Goal: Task Accomplishment & Management: Complete application form

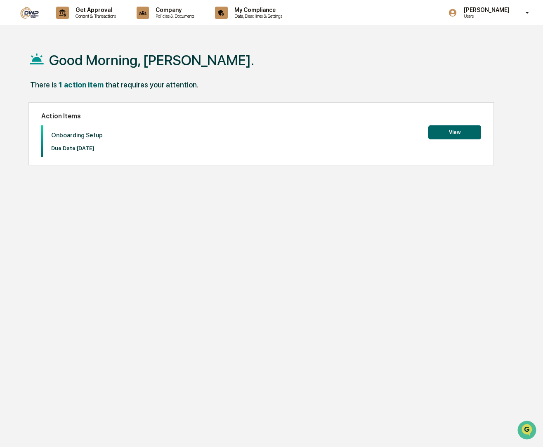
click at [450, 130] on button "View" at bounding box center [454, 132] width 53 height 14
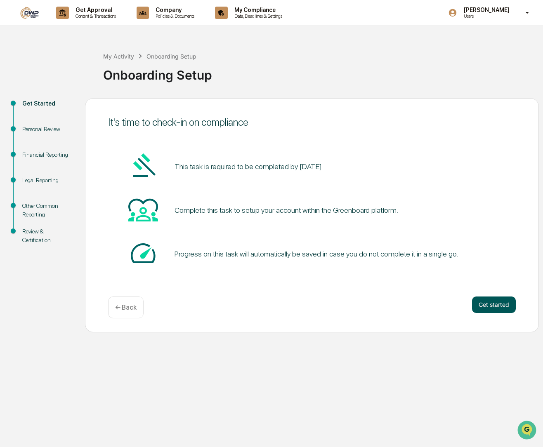
click at [476, 307] on button "Get started" at bounding box center [494, 305] width 44 height 17
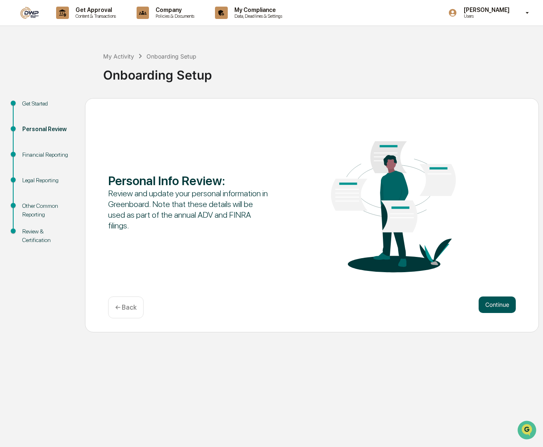
click at [485, 312] on button "Continue" at bounding box center [497, 305] width 37 height 17
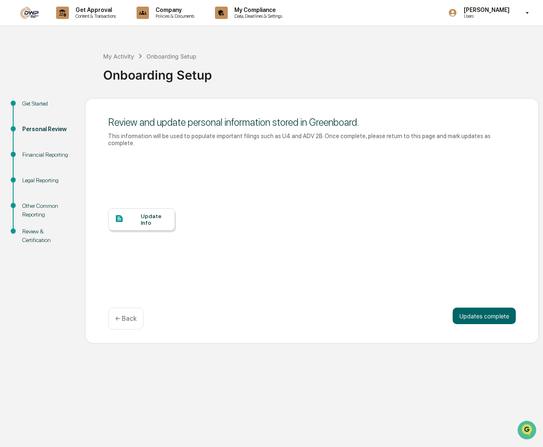
click at [153, 224] on div "Update Info" at bounding box center [155, 219] width 28 height 13
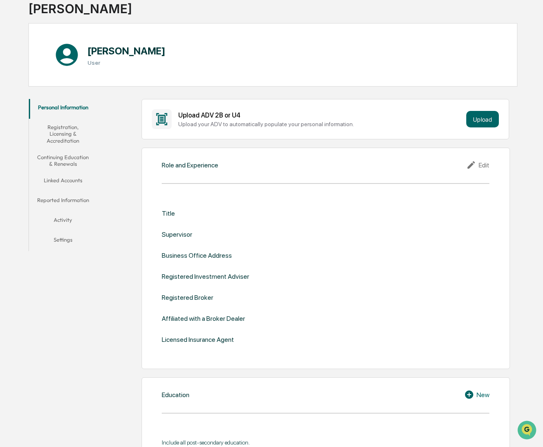
scroll to position [59, 0]
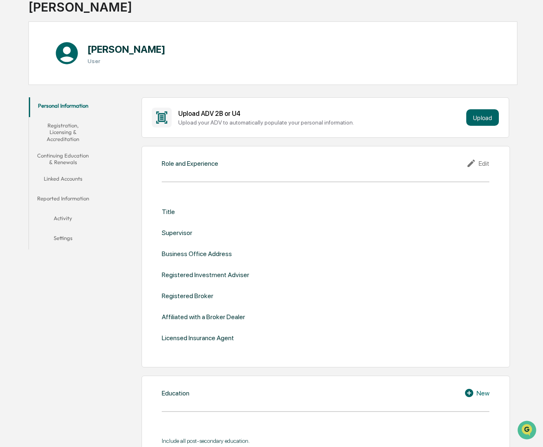
click at [239, 122] on div "Upload your ADV to automatically populate your personal information." at bounding box center [320, 122] width 285 height 7
click at [483, 123] on button "Upload" at bounding box center [482, 117] width 33 height 17
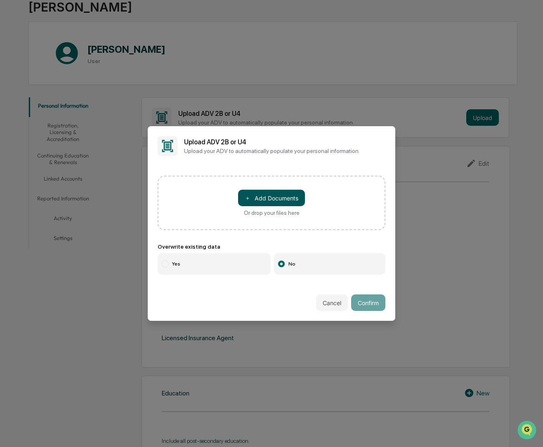
click at [287, 194] on button "＋ Add Documents" at bounding box center [271, 198] width 67 height 17
click at [289, 198] on button "＋ Add Documents" at bounding box center [271, 198] width 67 height 17
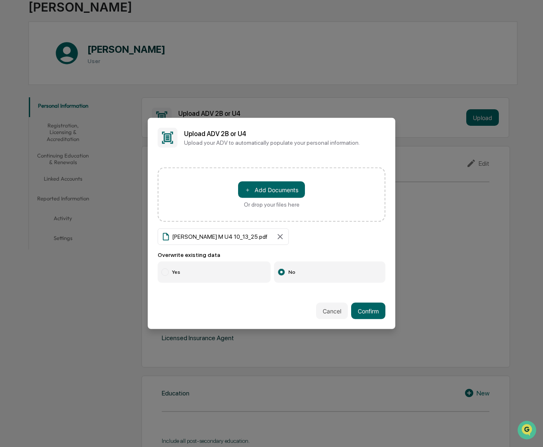
click at [243, 280] on label "Yes" at bounding box center [214, 272] width 113 height 21
click at [277, 187] on button "＋ Add Documents" at bounding box center [271, 190] width 67 height 17
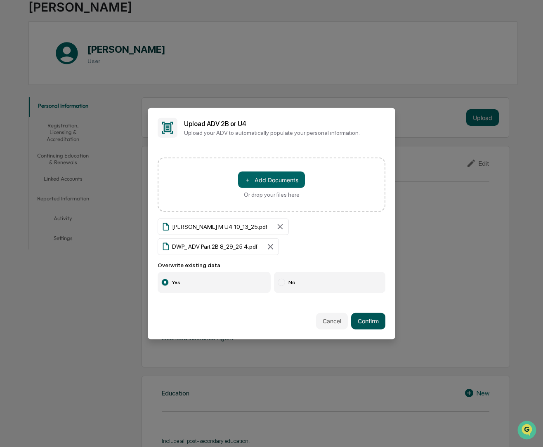
click at [367, 321] on button "Confirm" at bounding box center [368, 321] width 34 height 17
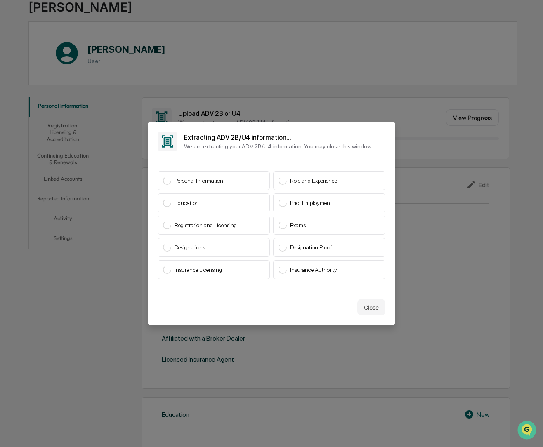
click at [356, 241] on div "Designation Proof" at bounding box center [329, 247] width 112 height 19
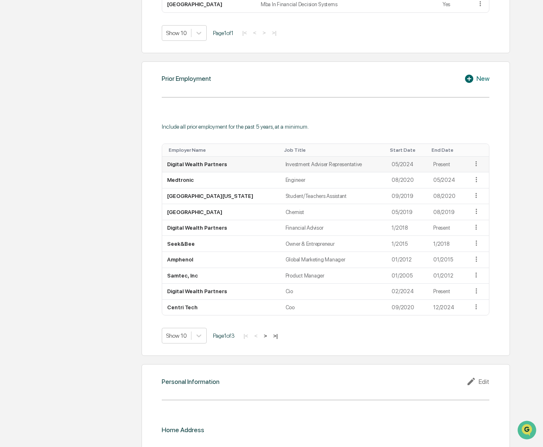
scroll to position [702, 0]
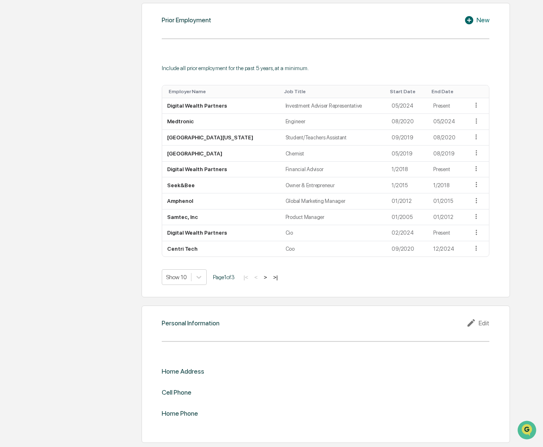
click at [473, 322] on icon at bounding box center [472, 323] width 12 height 10
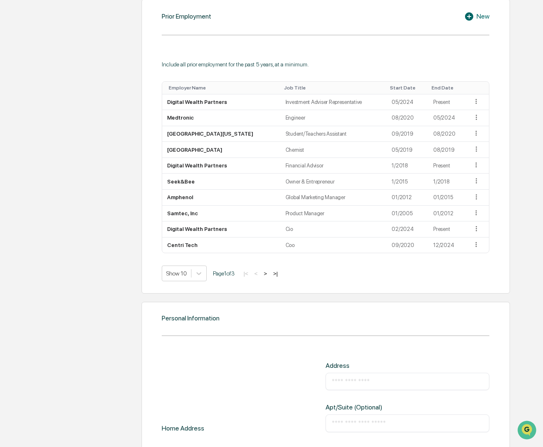
scroll to position [860, 0]
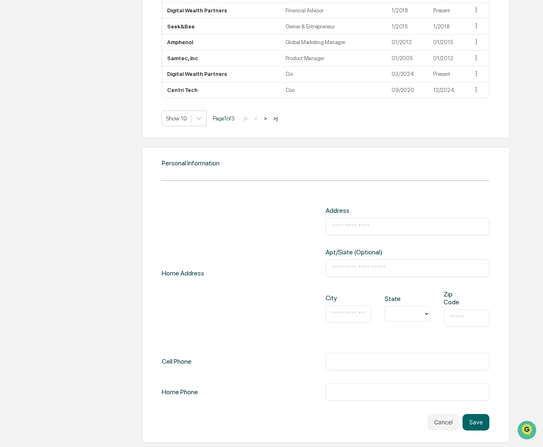
click at [364, 229] on input "text" at bounding box center [407, 226] width 151 height 8
type input "**********"
click at [371, 165] on div "Personal Information" at bounding box center [326, 163] width 328 height 8
click at [348, 312] on input "text" at bounding box center [348, 314] width 33 height 8
type input "*"
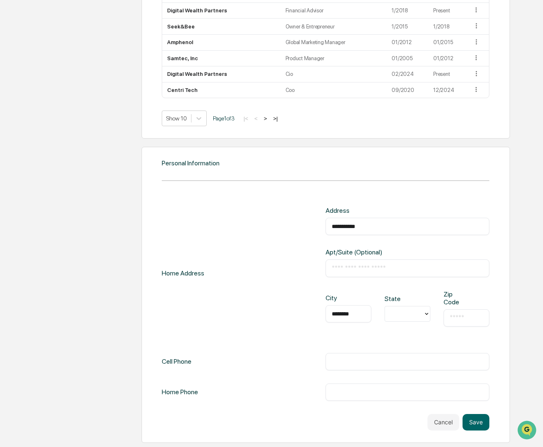
type input "********"
click at [413, 312] on div at bounding box center [404, 313] width 30 height 9
type input "**"
click at [397, 334] on div "CT" at bounding box center [407, 333] width 46 height 17
click at [467, 318] on input "text" at bounding box center [466, 318] width 33 height 8
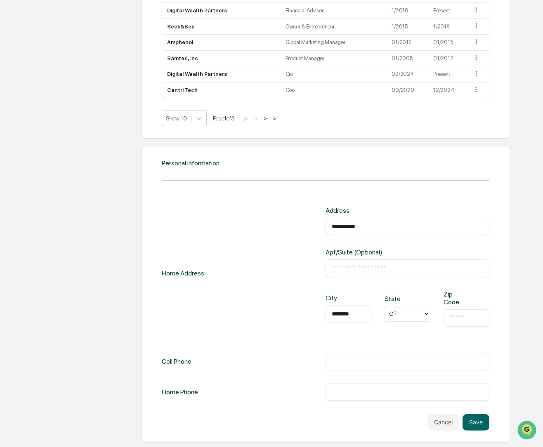
paste input "*****"
type input "*****"
click at [368, 364] on input "text" at bounding box center [407, 362] width 151 height 8
click at [345, 358] on input "**********" at bounding box center [407, 362] width 151 height 8
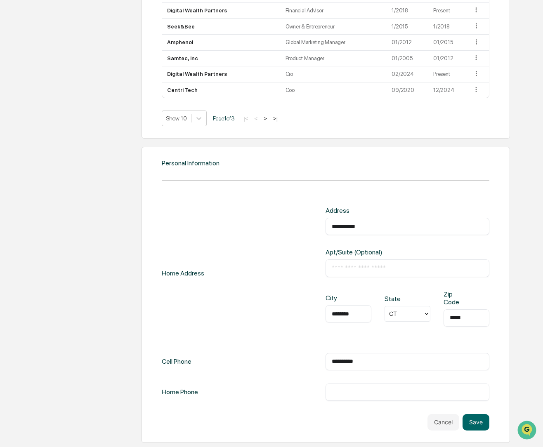
type input "**********"
click at [356, 389] on input "text" at bounding box center [407, 392] width 151 height 8
paste input "**********"
type input "**********"
click at [476, 428] on button "Save" at bounding box center [475, 422] width 27 height 17
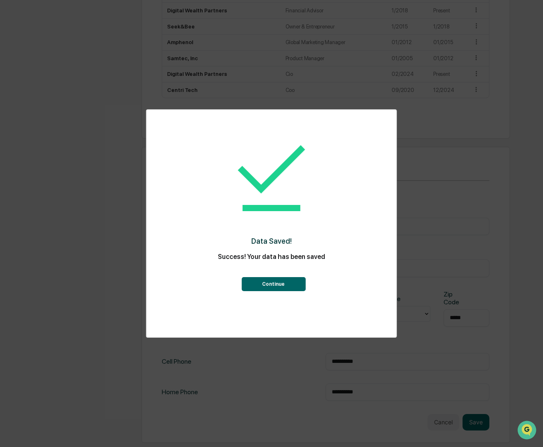
click at [294, 279] on button "Continue" at bounding box center [273, 284] width 64 height 14
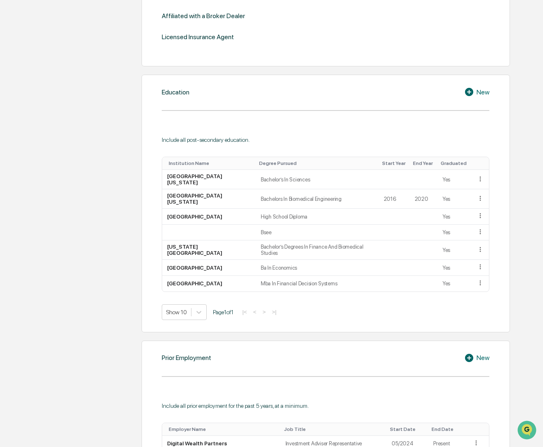
scroll to position [0, 0]
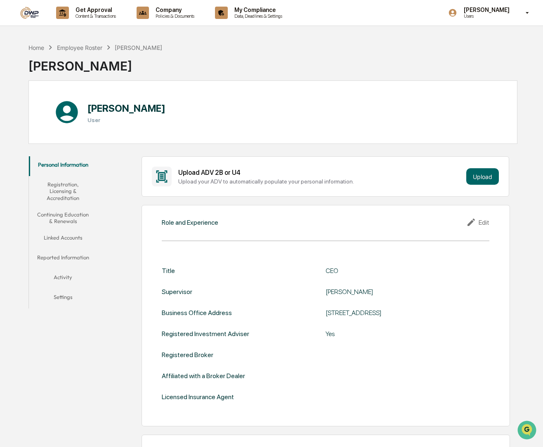
click at [76, 184] on button "Registration, Licensing & Accreditation" at bounding box center [63, 191] width 68 height 30
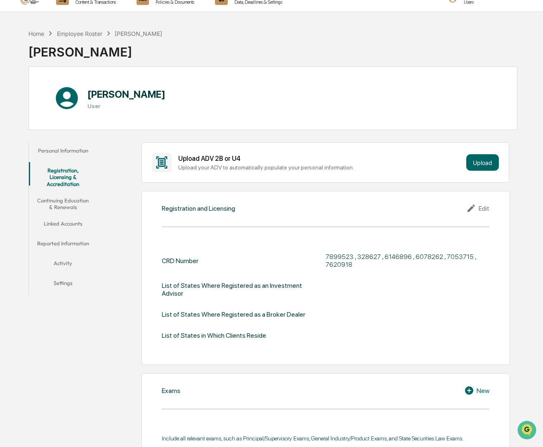
scroll to position [12, 0]
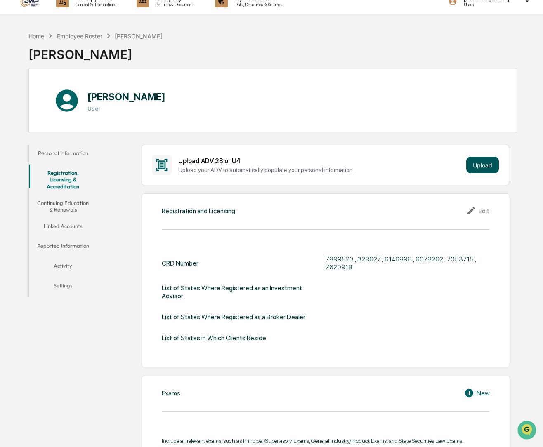
click at [478, 168] on button "Upload" at bounding box center [482, 165] width 33 height 17
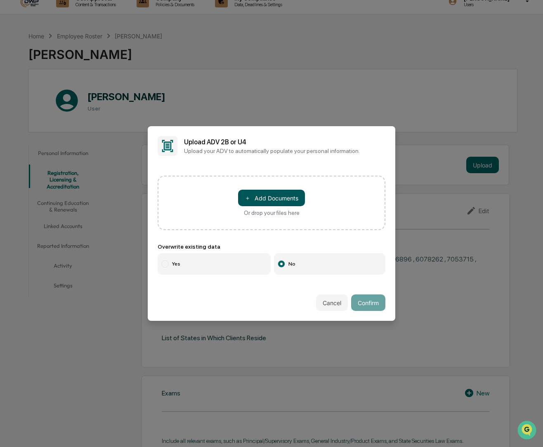
click at [292, 198] on button "＋ Add Documents" at bounding box center [271, 198] width 67 height 17
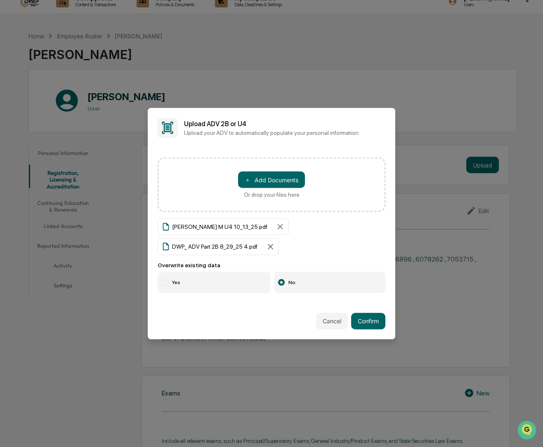
click at [247, 283] on label "Yes" at bounding box center [214, 281] width 113 height 21
click at [338, 287] on label "No" at bounding box center [330, 281] width 112 height 21
click at [367, 323] on button "Confirm" at bounding box center [368, 321] width 34 height 17
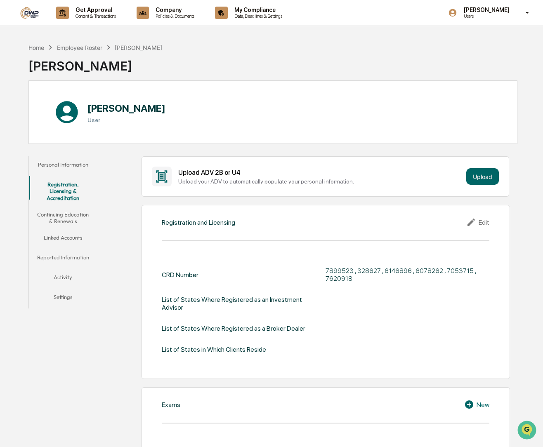
click at [74, 207] on button "Continuing Education & Renewals" at bounding box center [63, 218] width 68 height 24
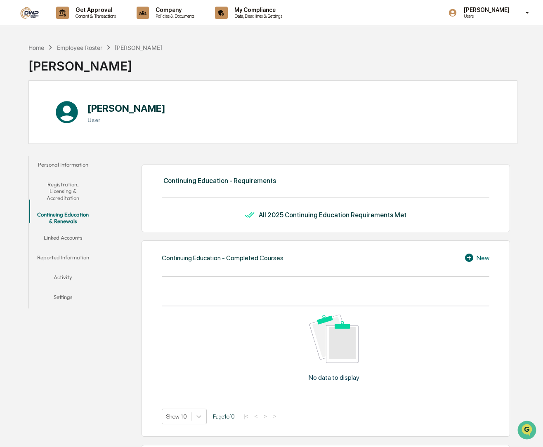
click at [78, 232] on button "Linked Accounts" at bounding box center [63, 239] width 68 height 20
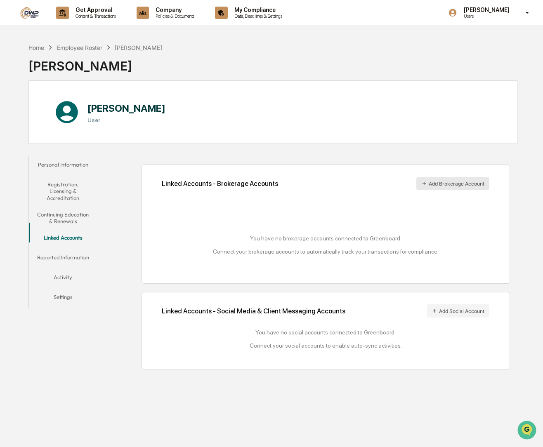
click at [462, 181] on button "Add Brokerage Account" at bounding box center [452, 183] width 73 height 13
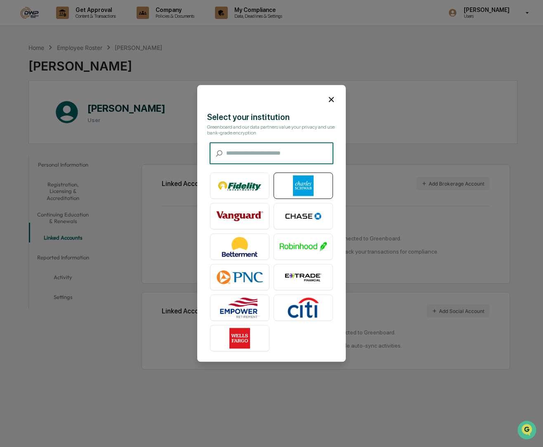
click at [306, 186] on img at bounding box center [303, 186] width 47 height 21
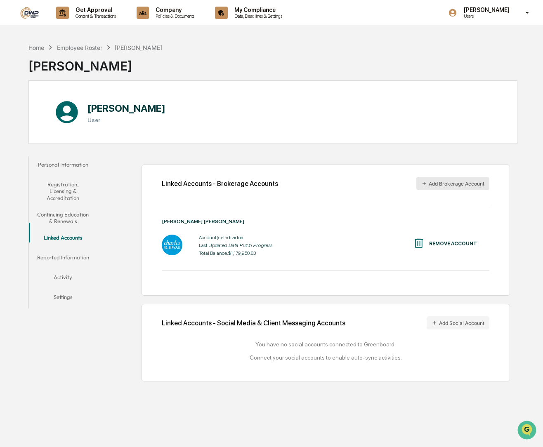
click at [431, 183] on button "Add Brokerage Account" at bounding box center [452, 183] width 73 height 13
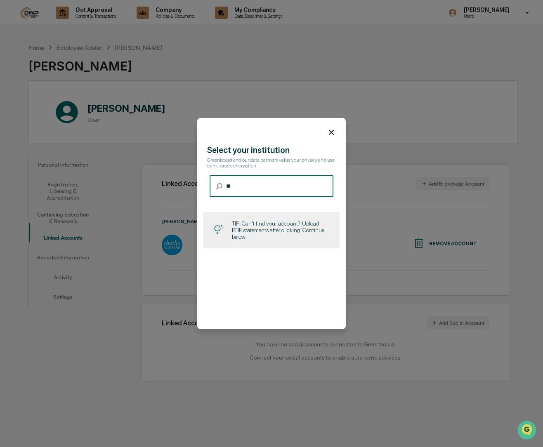
type input "*"
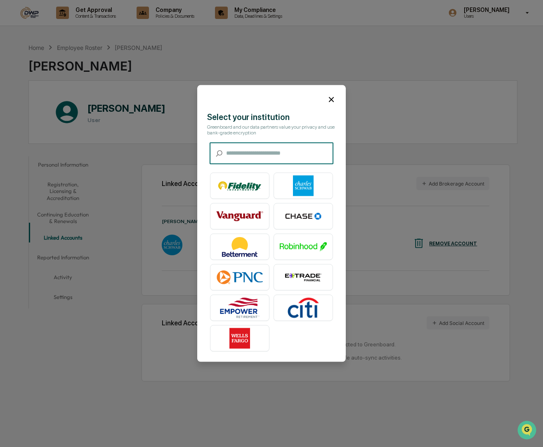
click at [330, 97] on icon at bounding box center [331, 99] width 9 height 9
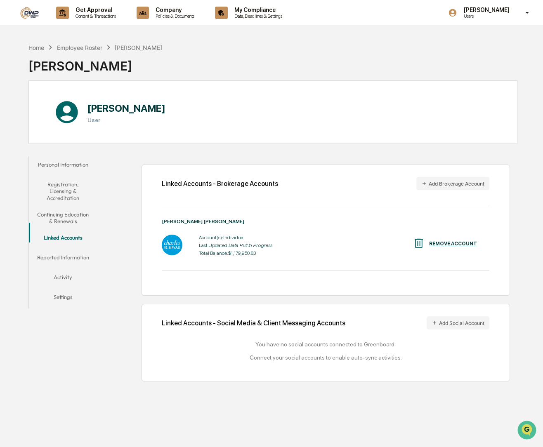
click at [71, 249] on button "Reported Information" at bounding box center [63, 259] width 68 height 20
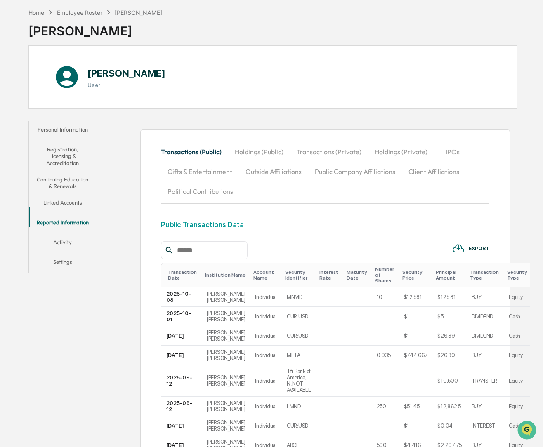
scroll to position [159, 0]
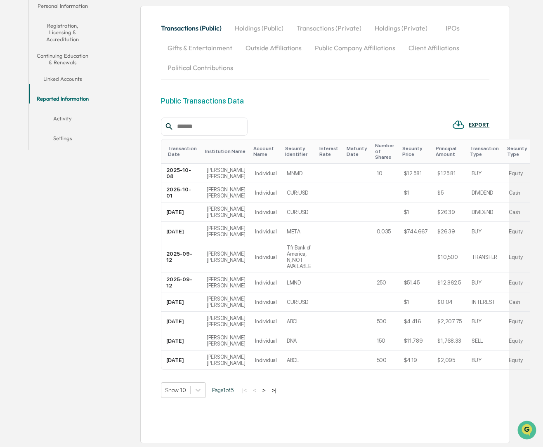
click at [65, 112] on button "Activity" at bounding box center [62, 120] width 67 height 20
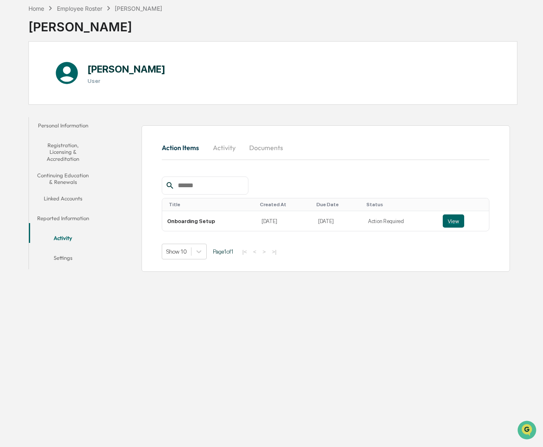
click at [71, 251] on button "Settings" at bounding box center [63, 260] width 68 height 20
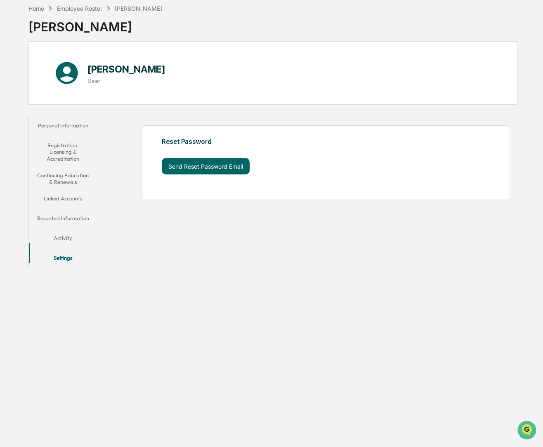
click at [70, 125] on button "Personal Information" at bounding box center [63, 127] width 68 height 20
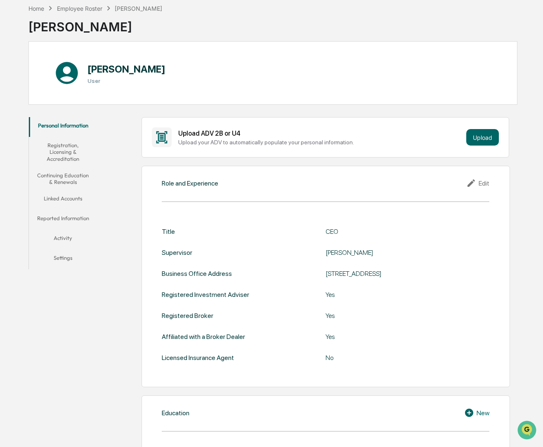
click at [71, 147] on button "Registration, Licensing & Accreditation" at bounding box center [63, 152] width 68 height 30
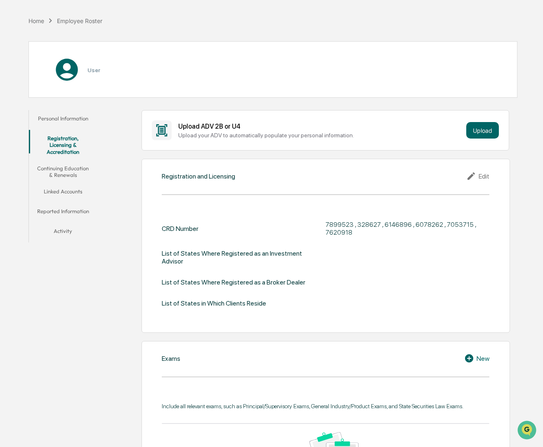
click at [75, 167] on button "Continuing Education & Renewals" at bounding box center [63, 172] width 68 height 24
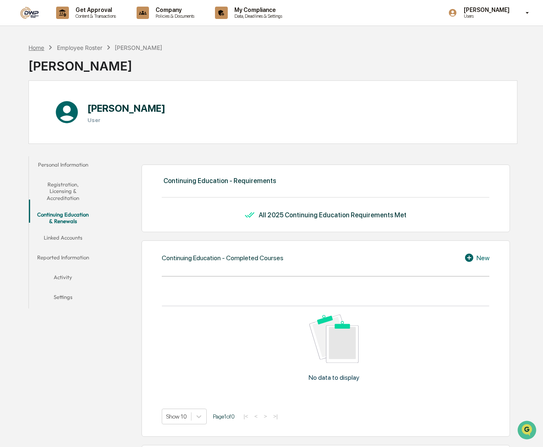
click at [38, 47] on div "Home" at bounding box center [36, 47] width 16 height 7
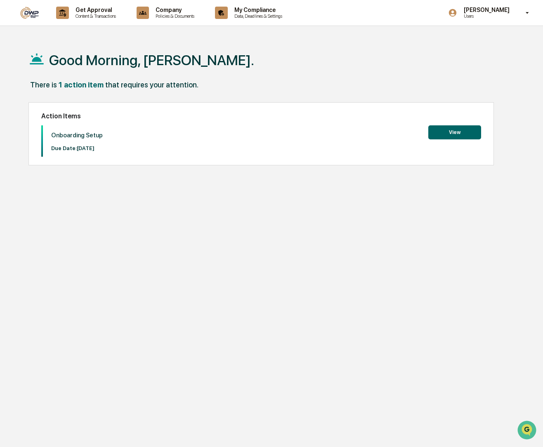
click at [460, 130] on button "View" at bounding box center [454, 132] width 53 height 14
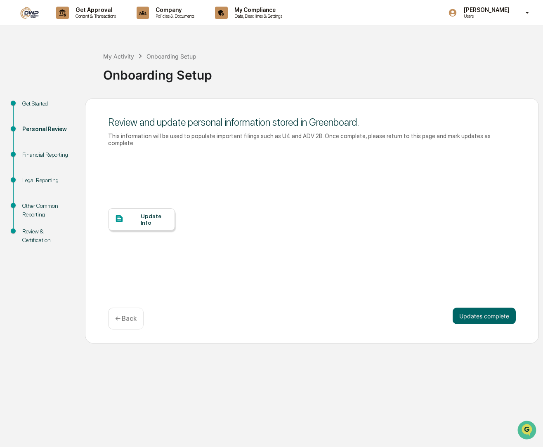
click at [35, 222] on div "Other Common Reporting" at bounding box center [47, 216] width 63 height 26
click at [35, 239] on div "Review & Certification" at bounding box center [47, 235] width 50 height 17
click at [46, 236] on div "Review & Certification" at bounding box center [47, 235] width 50 height 17
click at [496, 318] on button "Updates complete" at bounding box center [484, 316] width 63 height 17
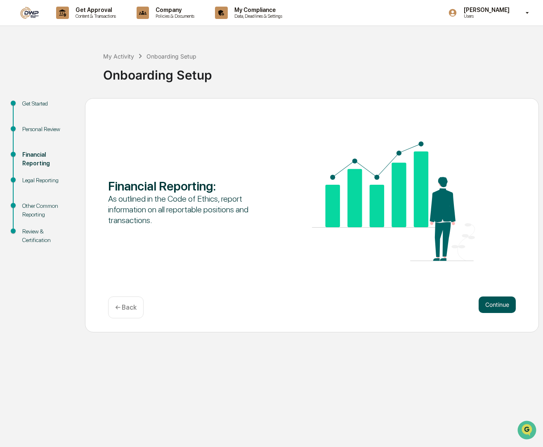
click at [492, 306] on button "Continue" at bounding box center [497, 305] width 37 height 17
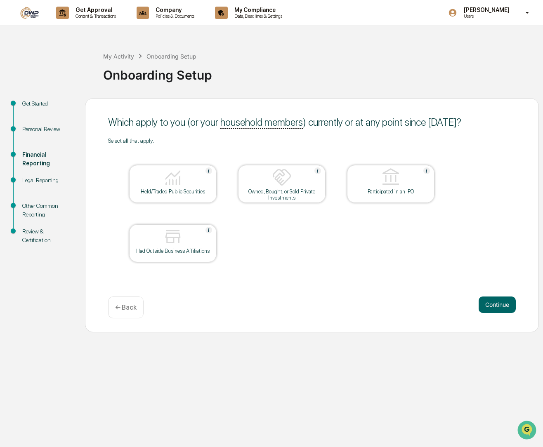
click at [197, 181] on div at bounding box center [173, 177] width 83 height 21
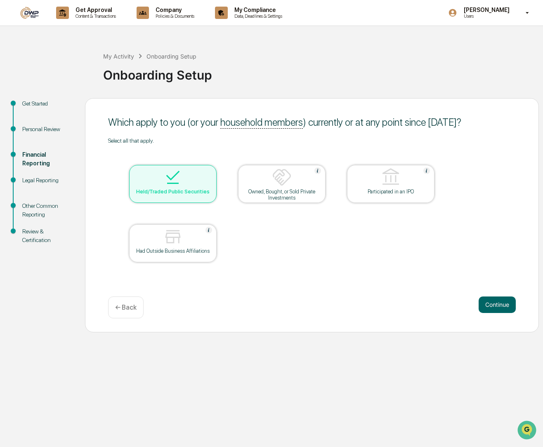
click at [265, 193] on div "Owned, Bought, or Sold Private Investments" at bounding box center [282, 195] width 74 height 12
click at [184, 250] on div "Had Outside Business Affiliations" at bounding box center [173, 251] width 74 height 6
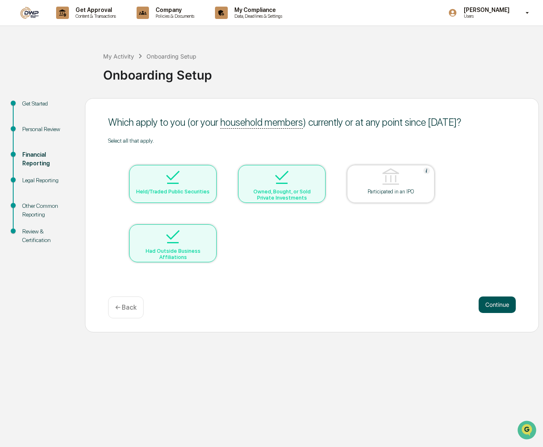
click at [488, 306] on button "Continue" at bounding box center [497, 305] width 37 height 17
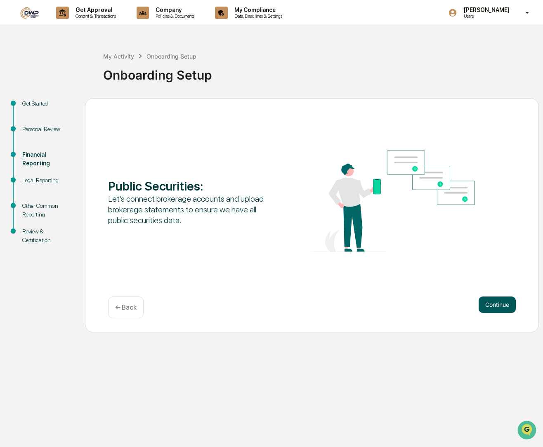
click at [489, 305] on button "Continue" at bounding box center [497, 305] width 37 height 17
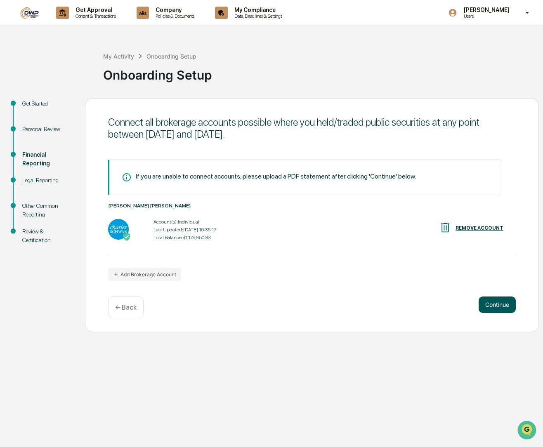
click at [489, 305] on button "Continue" at bounding box center [497, 305] width 37 height 17
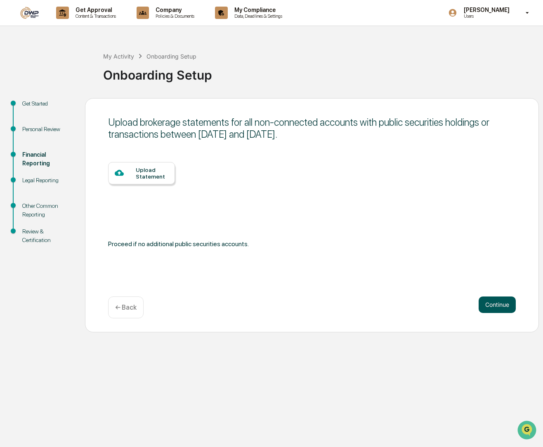
click at [489, 306] on button "Continue" at bounding box center [497, 305] width 37 height 17
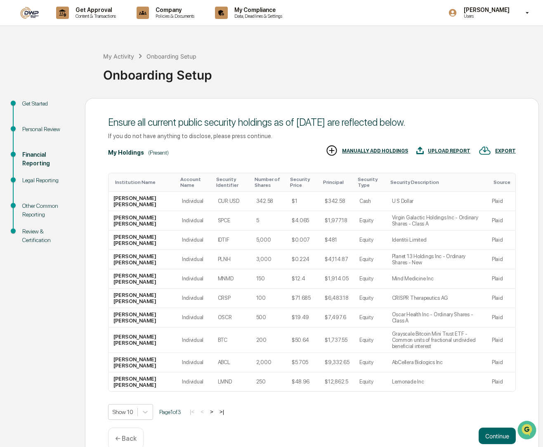
scroll to position [17, 0]
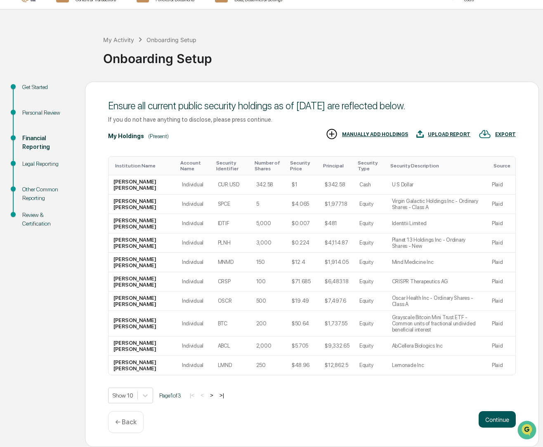
click at [493, 417] on button "Continue" at bounding box center [497, 419] width 37 height 17
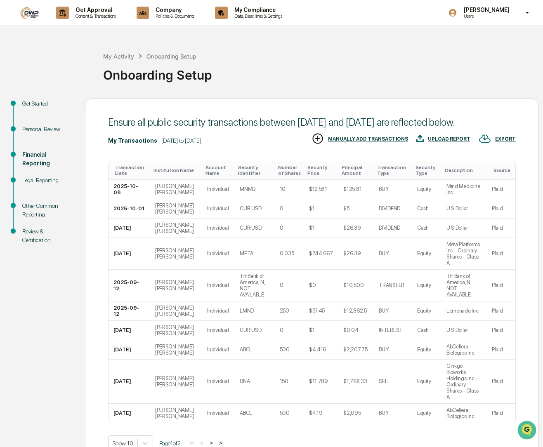
scroll to position [41, 0]
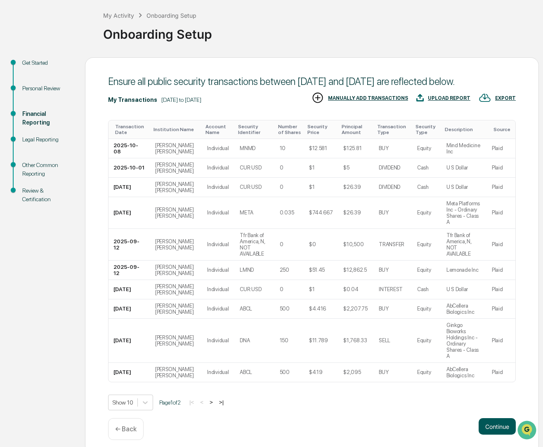
click at [499, 421] on button "Continue" at bounding box center [497, 426] width 37 height 17
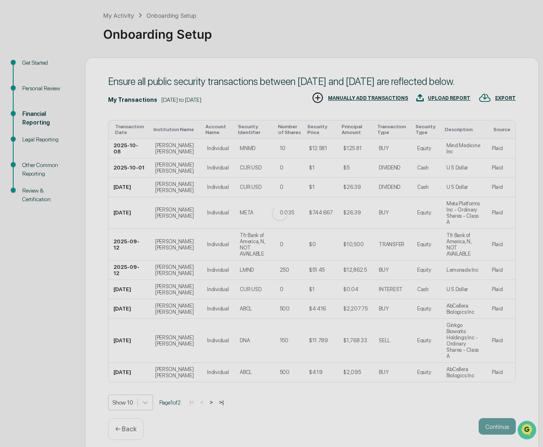
scroll to position [0, 0]
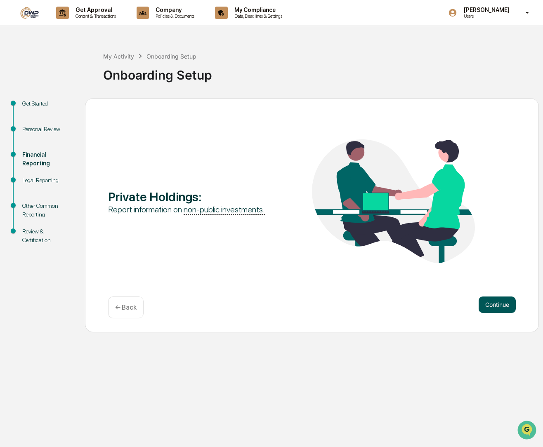
click at [489, 307] on button "Continue" at bounding box center [497, 305] width 37 height 17
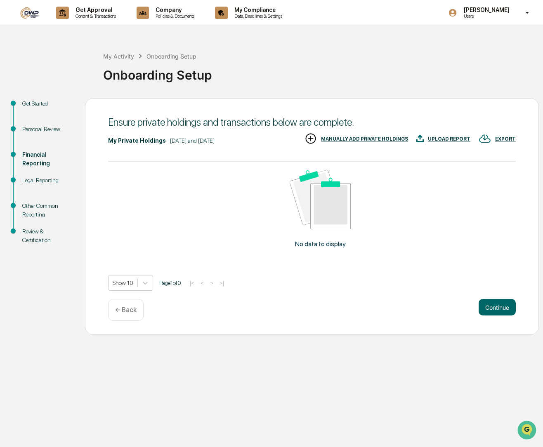
click at [366, 139] on div "MANUALLY ADD PRIVATE HOLDINGS" at bounding box center [364, 139] width 87 height 6
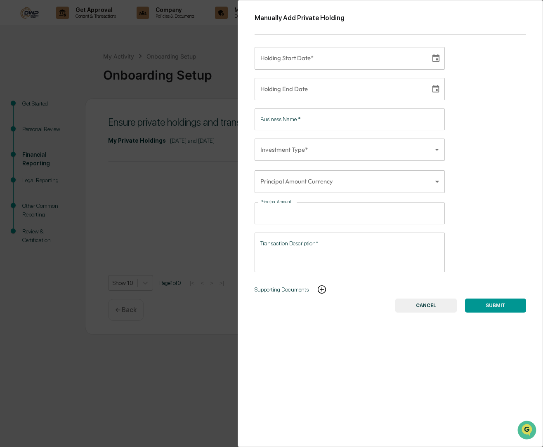
type input "**********"
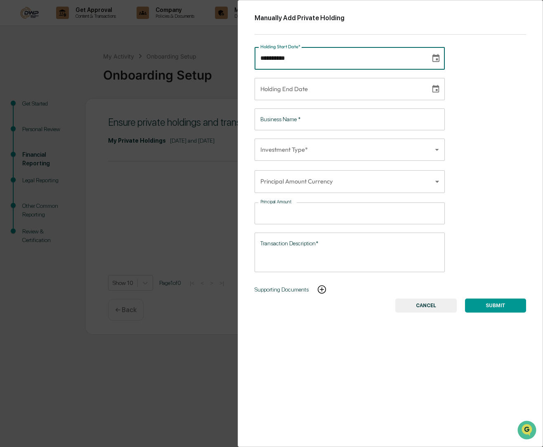
click at [336, 60] on input "**********" at bounding box center [340, 58] width 170 height 22
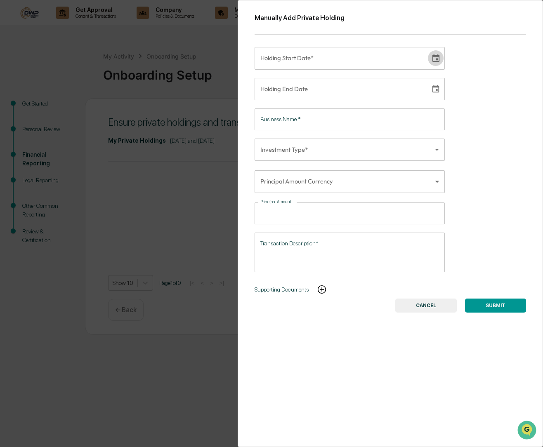
click at [438, 54] on icon "Choose date" at bounding box center [435, 58] width 9 height 9
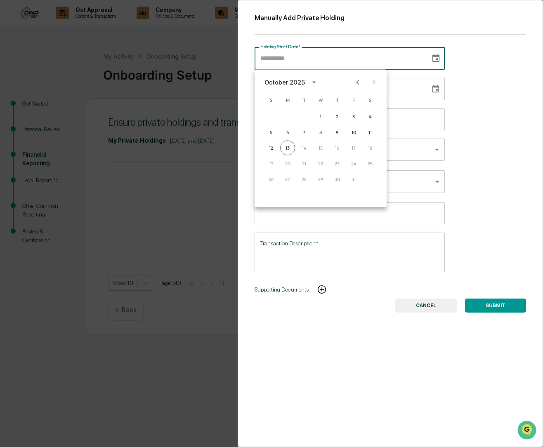
click at [299, 81] on div "October 2025" at bounding box center [284, 82] width 40 height 9
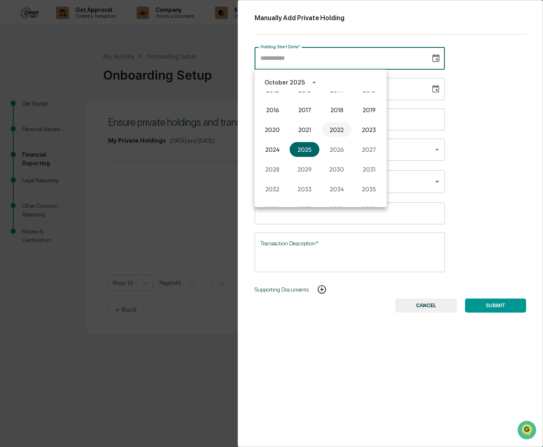
click at [348, 128] on button "2022" at bounding box center [337, 130] width 30 height 15
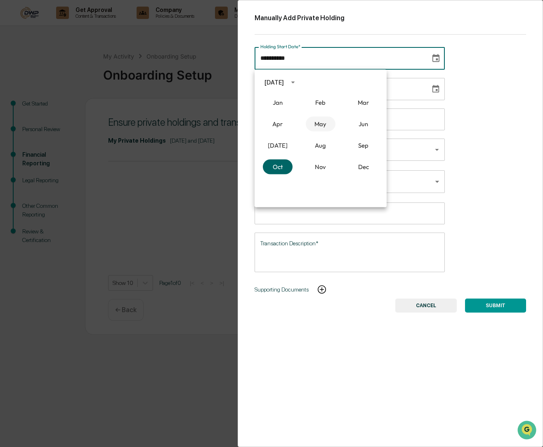
click at [324, 127] on button "May" at bounding box center [321, 124] width 30 height 15
type input "**********"
click at [352, 133] on button "13" at bounding box center [353, 132] width 15 height 15
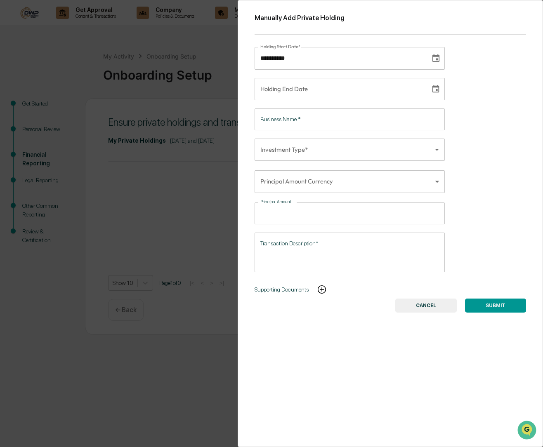
type input "**********"
click at [338, 96] on input "**********" at bounding box center [340, 89] width 170 height 22
click at [438, 89] on icon "Choose date" at bounding box center [435, 89] width 9 height 9
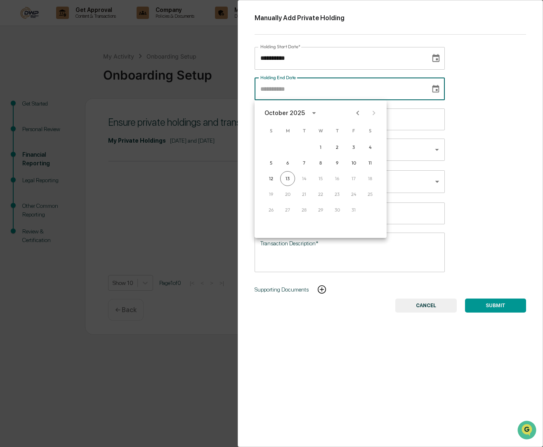
click at [463, 97] on div "**********" at bounding box center [390, 223] width 305 height 447
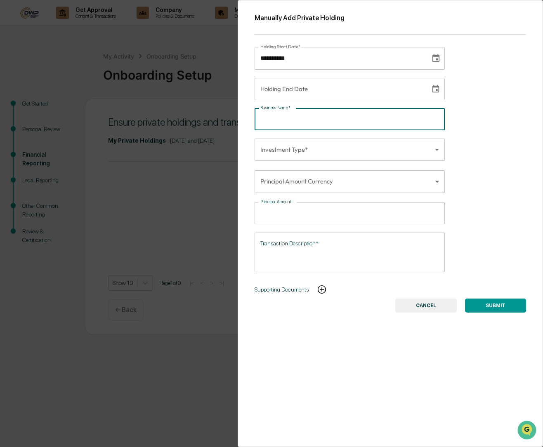
click at [396, 120] on input "Business Name   *" at bounding box center [350, 119] width 190 height 22
type input "******"
click at [372, 149] on body "**********" at bounding box center [271, 223] width 543 height 447
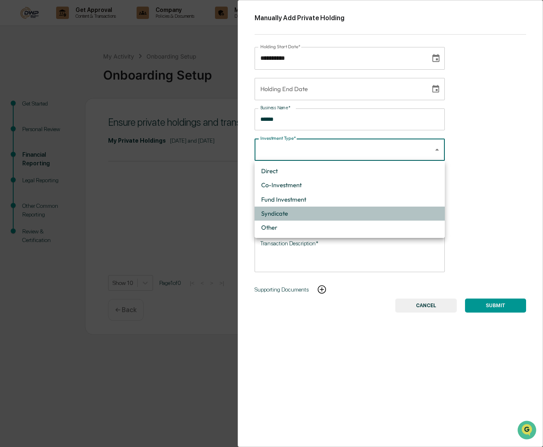
click at [334, 218] on li "Syndicate" at bounding box center [350, 214] width 190 height 14
type input "*********"
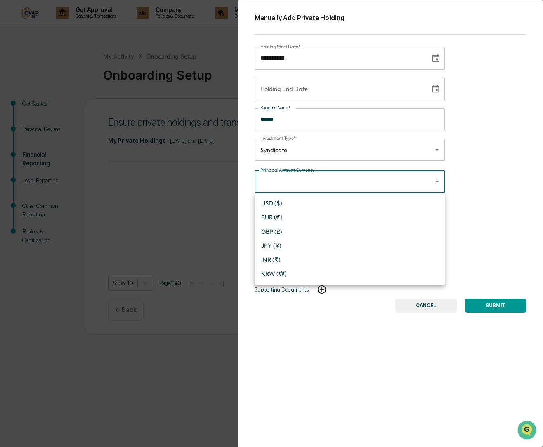
click at [337, 186] on body "**********" at bounding box center [271, 223] width 543 height 447
click at [323, 203] on li "USD ($)" at bounding box center [350, 203] width 190 height 14
type input "*"
click at [327, 218] on input "Principal Amount" at bounding box center [355, 214] width 177 height 22
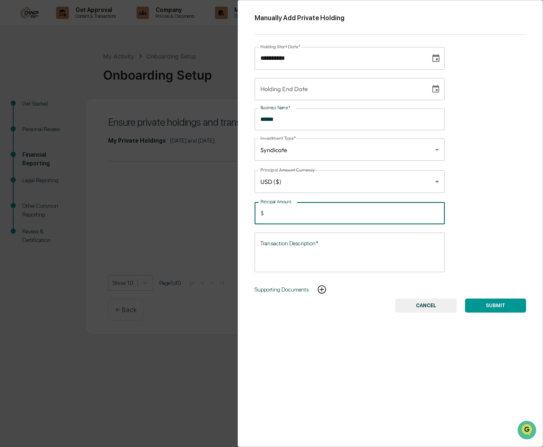
type input "*****"
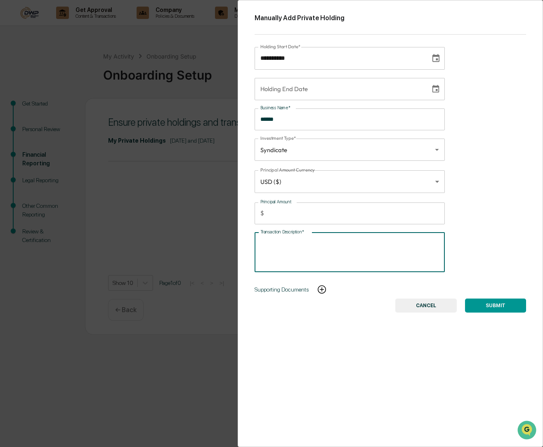
click at [353, 249] on textarea "Transaction Description*" at bounding box center [349, 252] width 179 height 26
type textarea "**********"
click at [481, 309] on button "SUBMIT" at bounding box center [495, 306] width 61 height 14
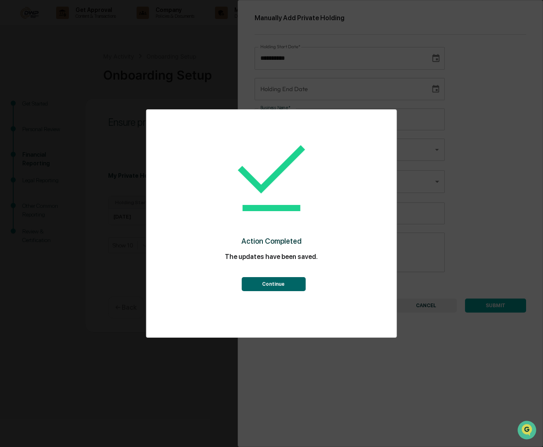
click at [287, 282] on button "Continue" at bounding box center [273, 284] width 64 height 14
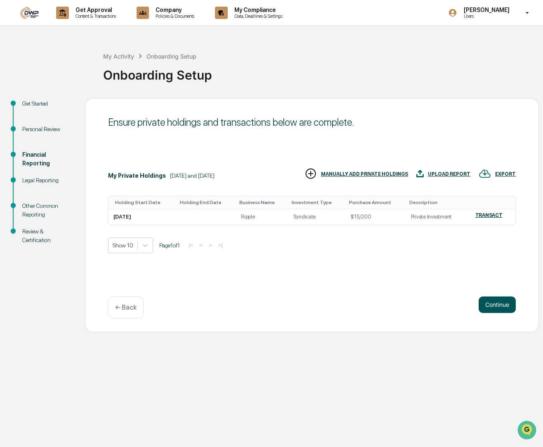
click at [488, 304] on button "Continue" at bounding box center [497, 305] width 37 height 17
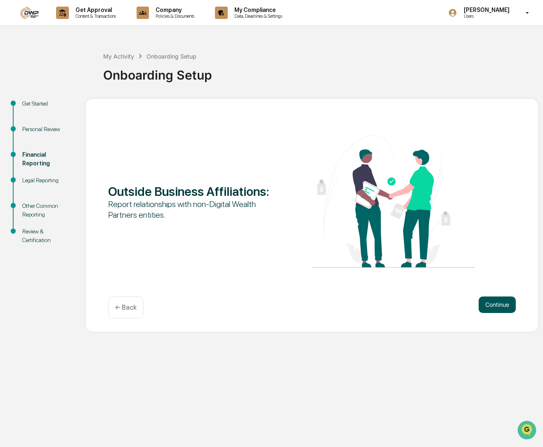
click at [489, 302] on button "Continue" at bounding box center [497, 305] width 37 height 17
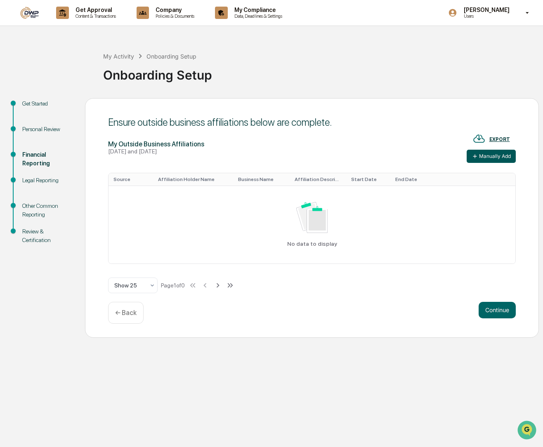
click at [477, 156] on icon at bounding box center [475, 156] width 7 height 7
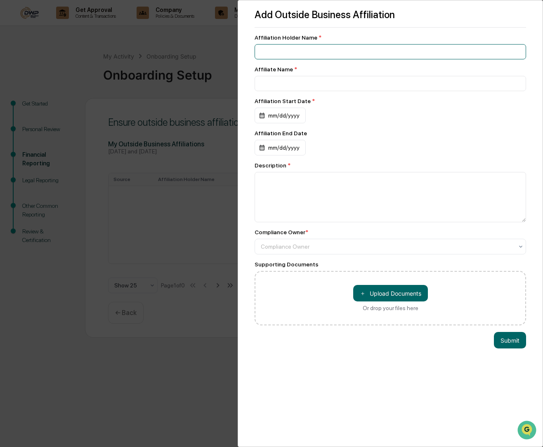
click at [350, 52] on input at bounding box center [390, 51] width 271 height 15
type input "*******"
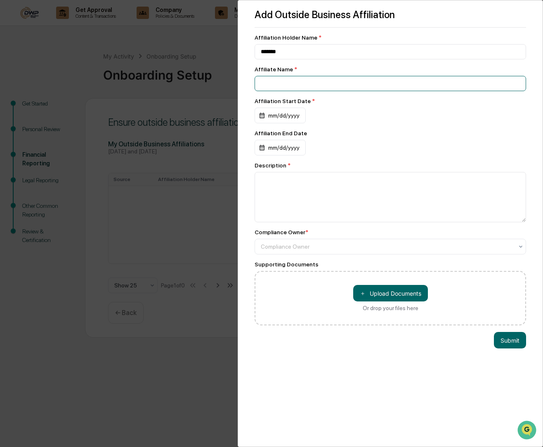
click at [338, 90] on input at bounding box center [390, 83] width 271 height 15
type input "******"
click at [283, 118] on div "mm/dd/yyyy" at bounding box center [280, 116] width 51 height 16
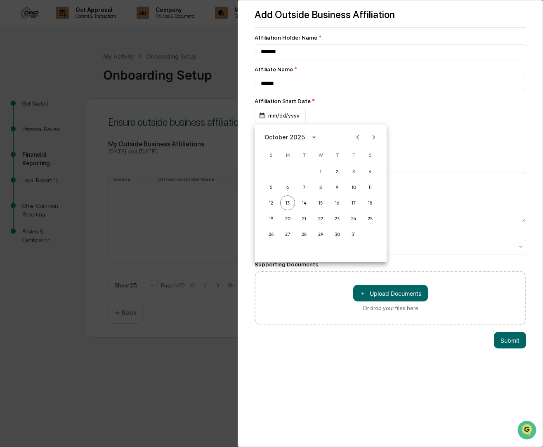
click at [301, 139] on div "October 2025" at bounding box center [284, 137] width 40 height 9
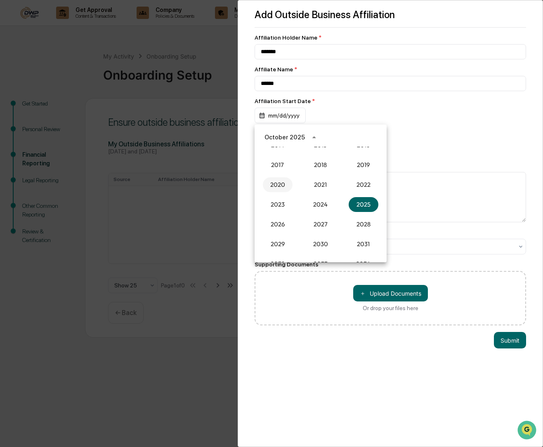
click at [282, 187] on button "2020" at bounding box center [278, 184] width 30 height 15
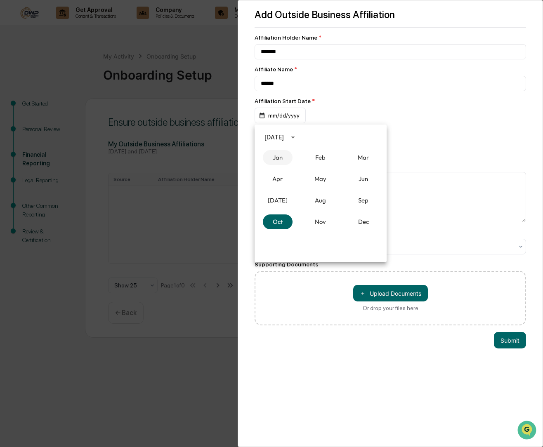
click at [284, 160] on button "Jan" at bounding box center [278, 157] width 30 height 15
click at [327, 174] on button "1" at bounding box center [320, 171] width 15 height 15
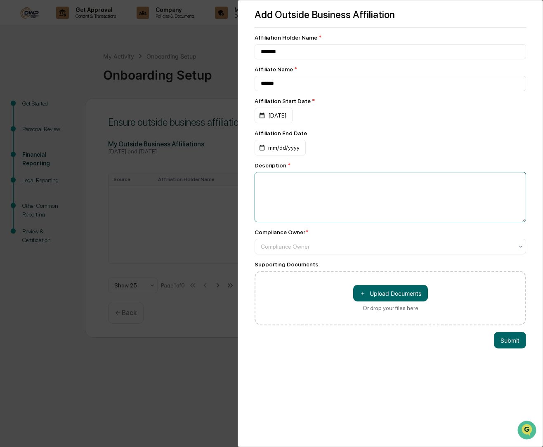
click at [300, 182] on textarea at bounding box center [390, 197] width 271 height 50
type textarea "**********"
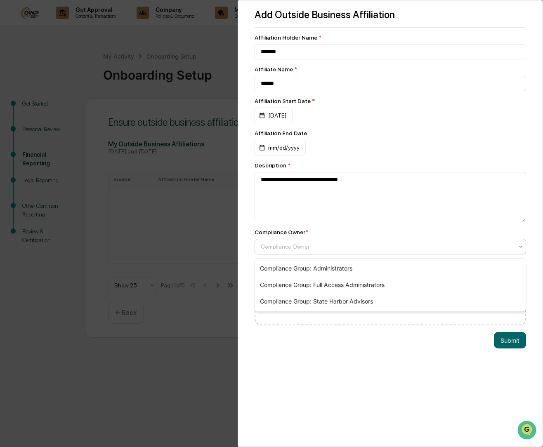
click at [343, 248] on div at bounding box center [387, 247] width 252 height 8
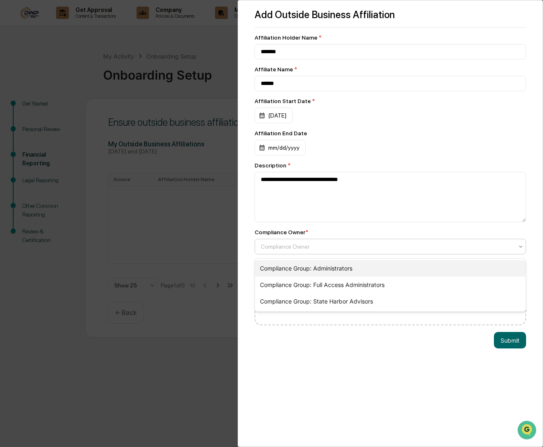
click at [348, 270] on div "Compliance Group: Administrators" at bounding box center [390, 268] width 271 height 17
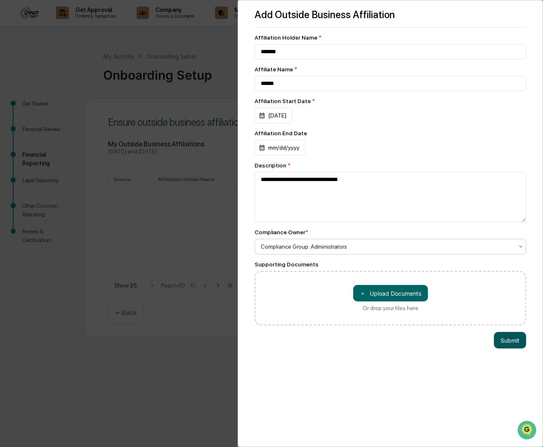
click at [511, 346] on button "Submit" at bounding box center [510, 340] width 32 height 17
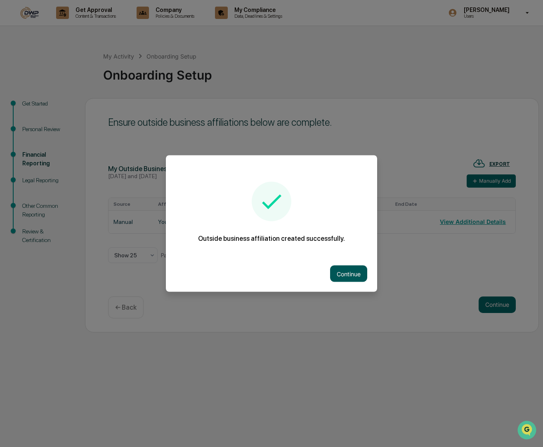
click at [355, 276] on button "Continue" at bounding box center [348, 274] width 37 height 17
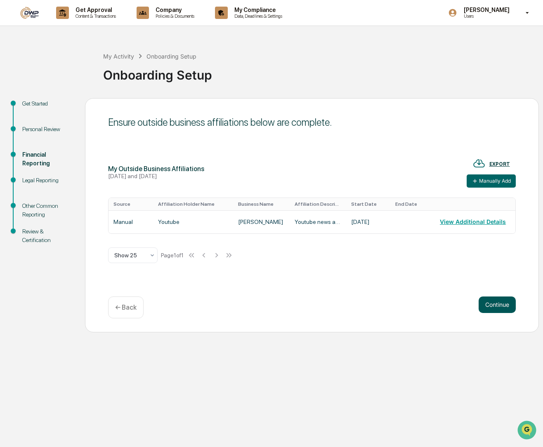
click at [497, 302] on button "Continue" at bounding box center [497, 305] width 37 height 17
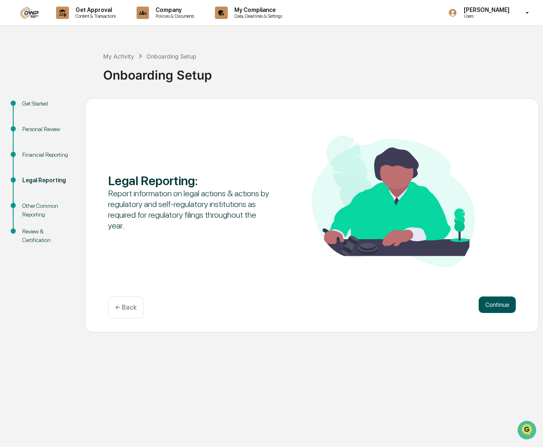
click at [497, 304] on button "Continue" at bounding box center [497, 305] width 37 height 17
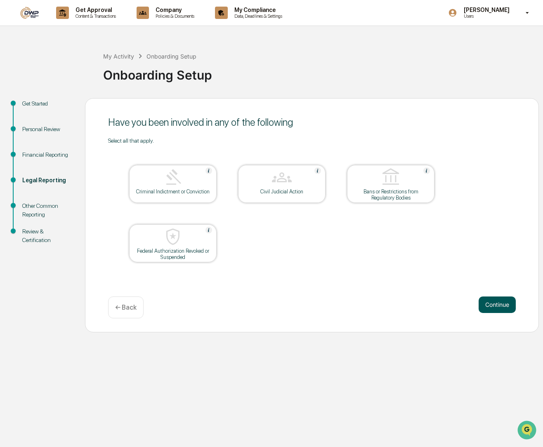
click at [495, 304] on button "Continue" at bounding box center [497, 305] width 37 height 17
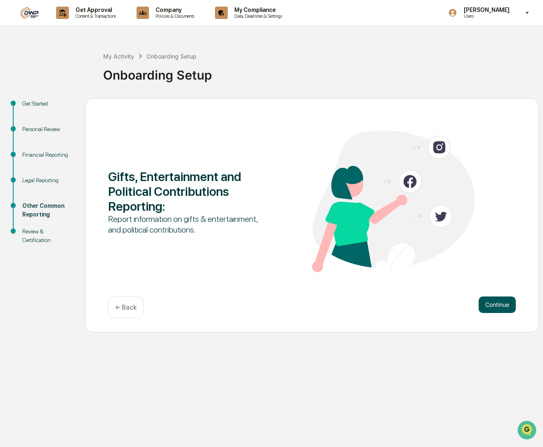
click at [495, 304] on button "Continue" at bounding box center [497, 305] width 37 height 17
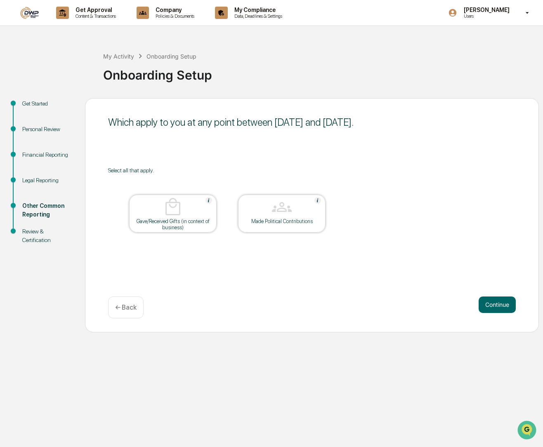
click at [495, 304] on button "Continue" at bounding box center [497, 305] width 37 height 17
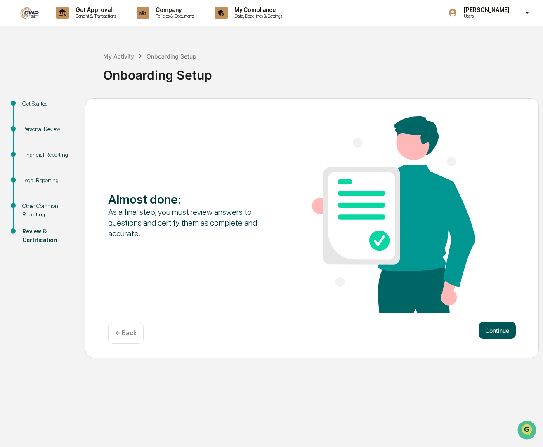
click at [501, 329] on button "Continue" at bounding box center [497, 330] width 37 height 17
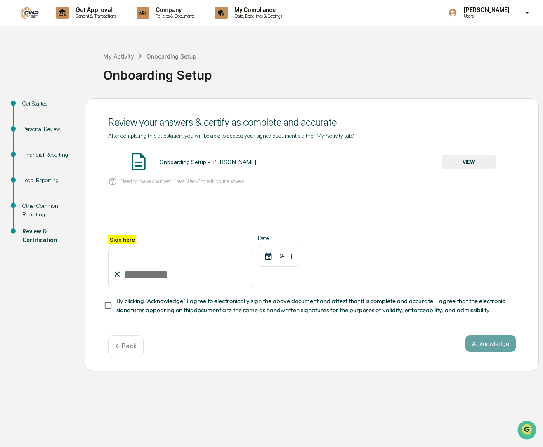
click at [141, 265] on input "Sign here" at bounding box center [180, 269] width 144 height 40
type input "**********"
click at [149, 301] on span "By clicking "Acknowledge" I agree to electronically sign the above document and…" at bounding box center [312, 306] width 393 height 19
click at [498, 351] on button "Acknowledge" at bounding box center [490, 343] width 50 height 17
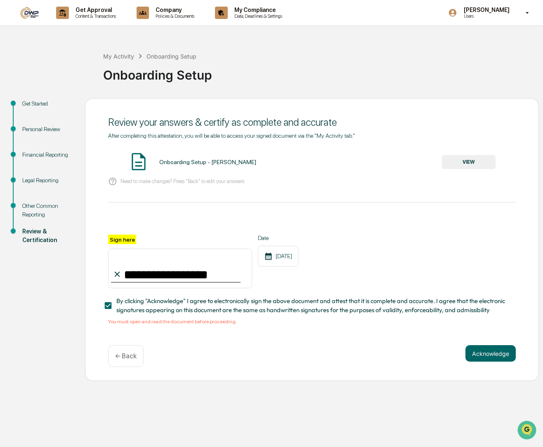
click at [470, 165] on button "VIEW" at bounding box center [469, 162] width 54 height 14
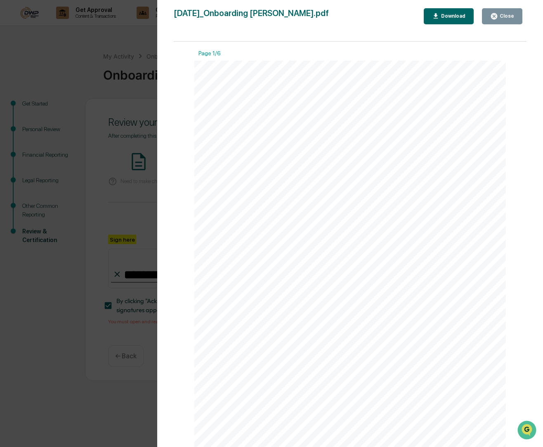
click at [497, 17] on icon "button" at bounding box center [494, 16] width 6 height 6
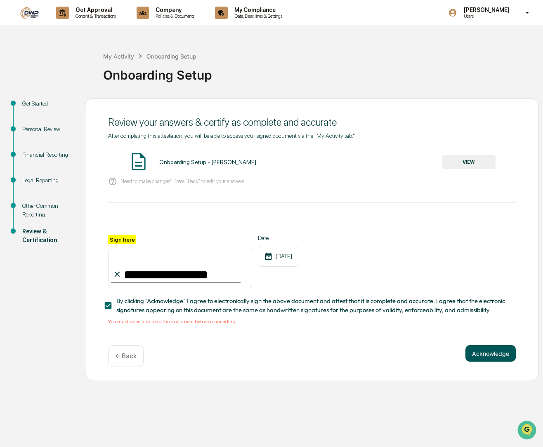
click at [486, 356] on button "Acknowledge" at bounding box center [490, 353] width 50 height 17
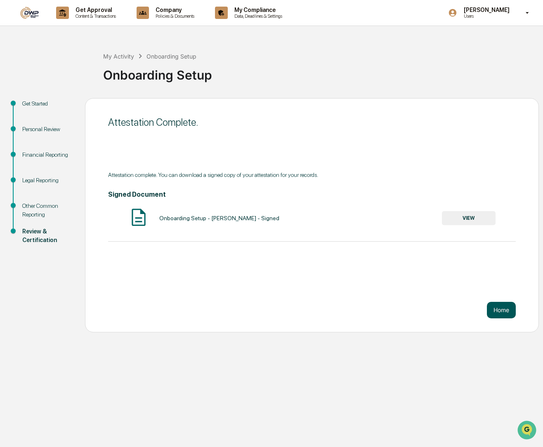
click at [505, 309] on button "Home" at bounding box center [501, 310] width 29 height 17
